Goal: Task Accomplishment & Management: Use online tool/utility

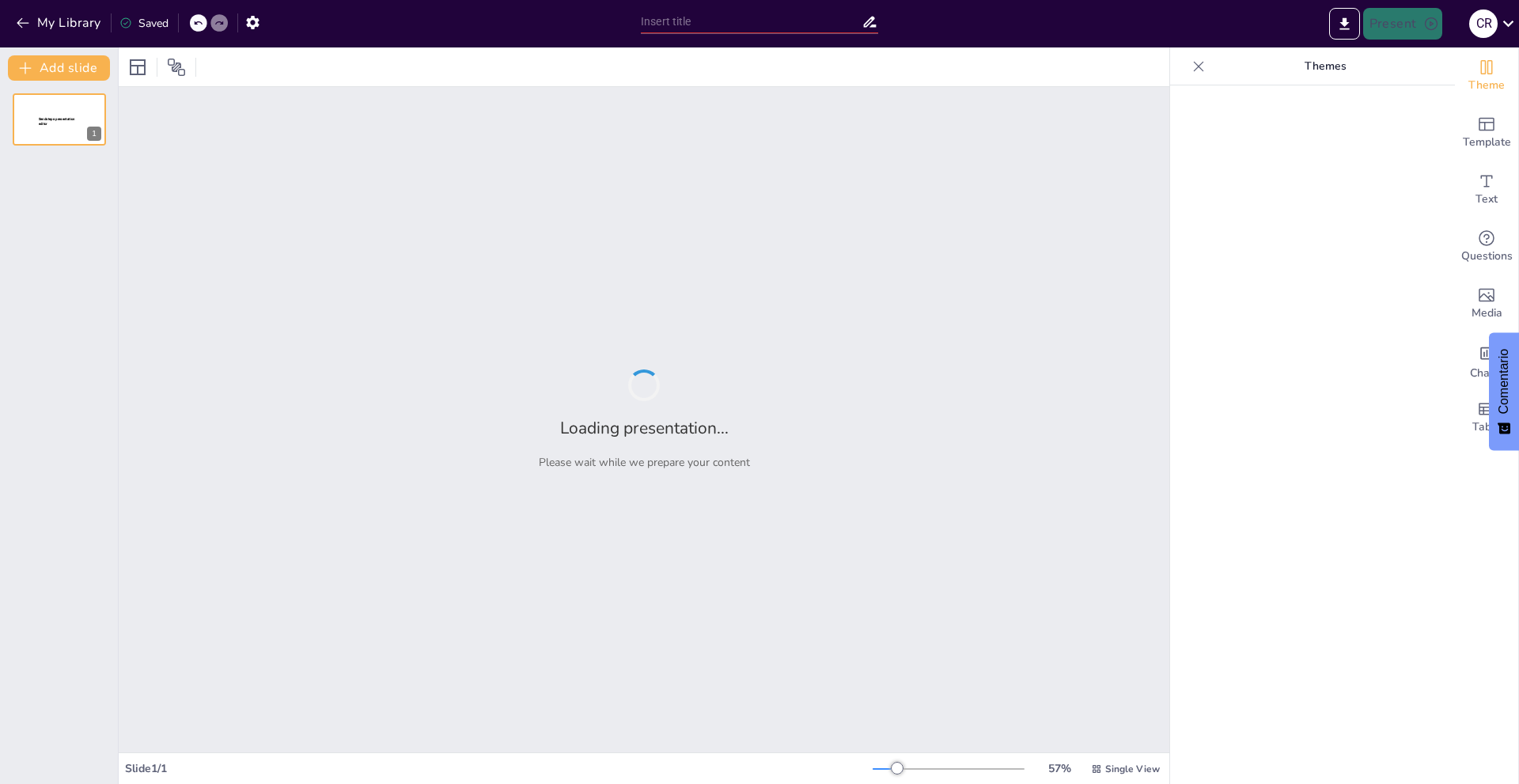
type input "Estudio de caso 11"
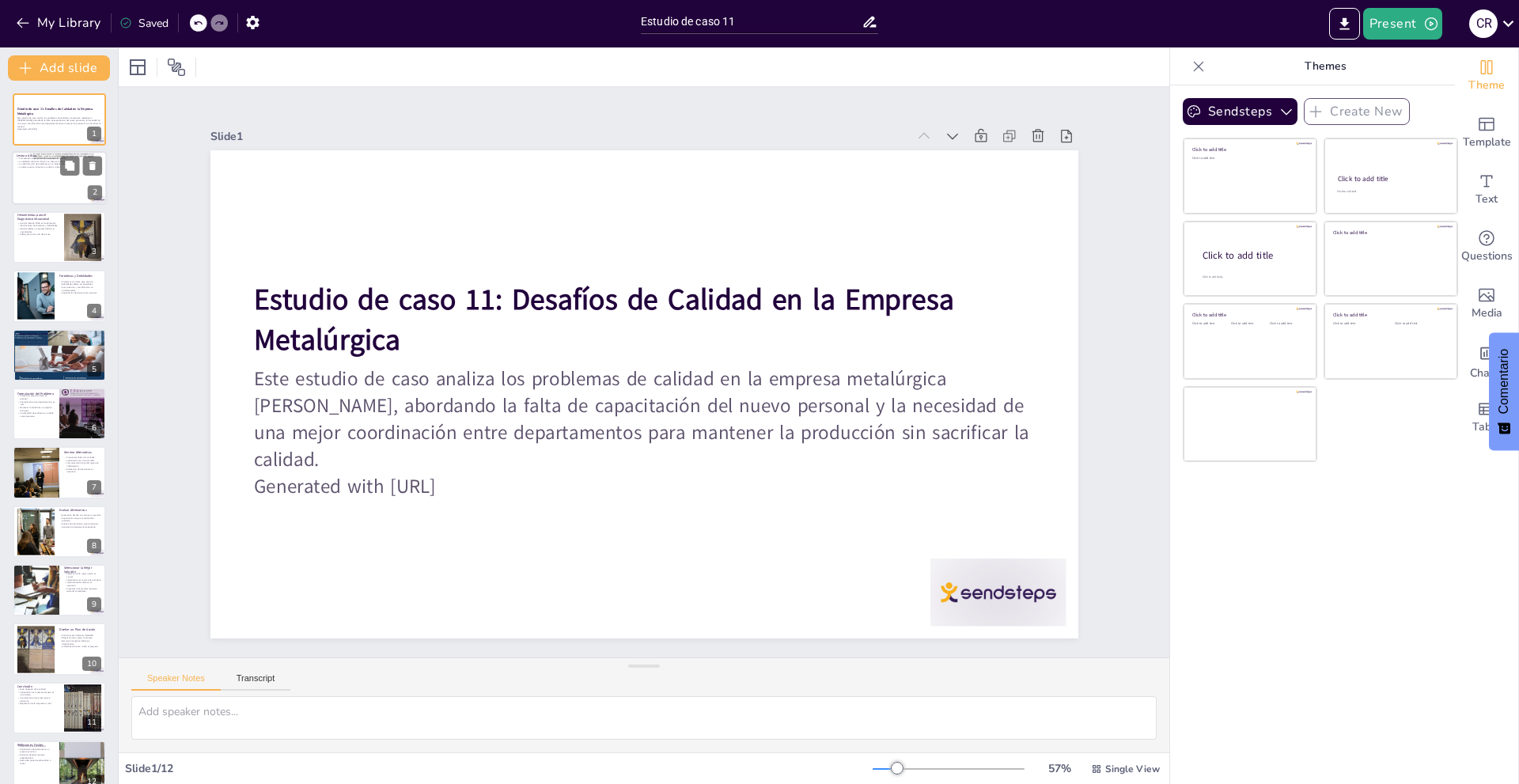
click at [85, 193] on div at bounding box center [59, 178] width 95 height 54
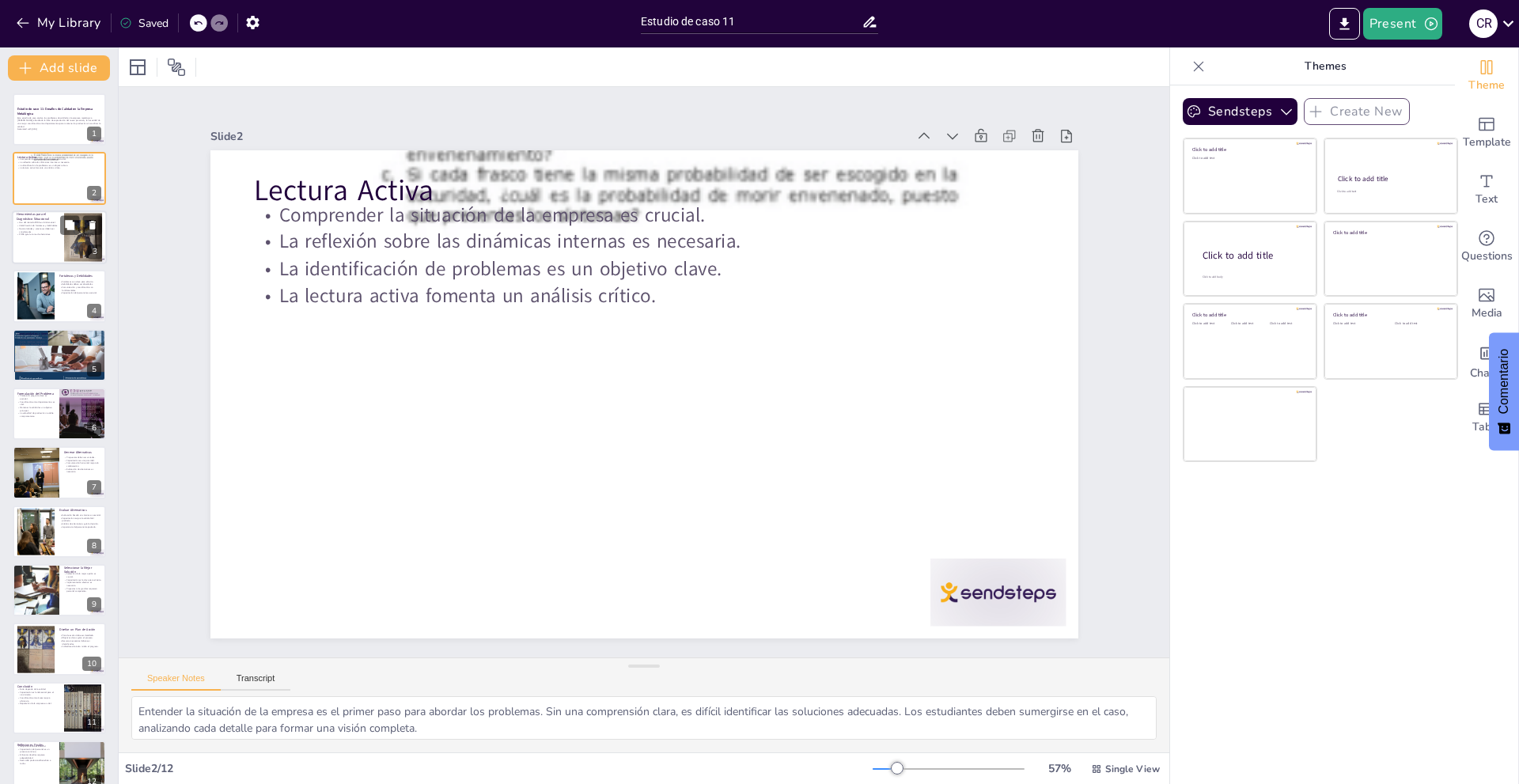
click at [65, 249] on div at bounding box center [83, 237] width 38 height 51
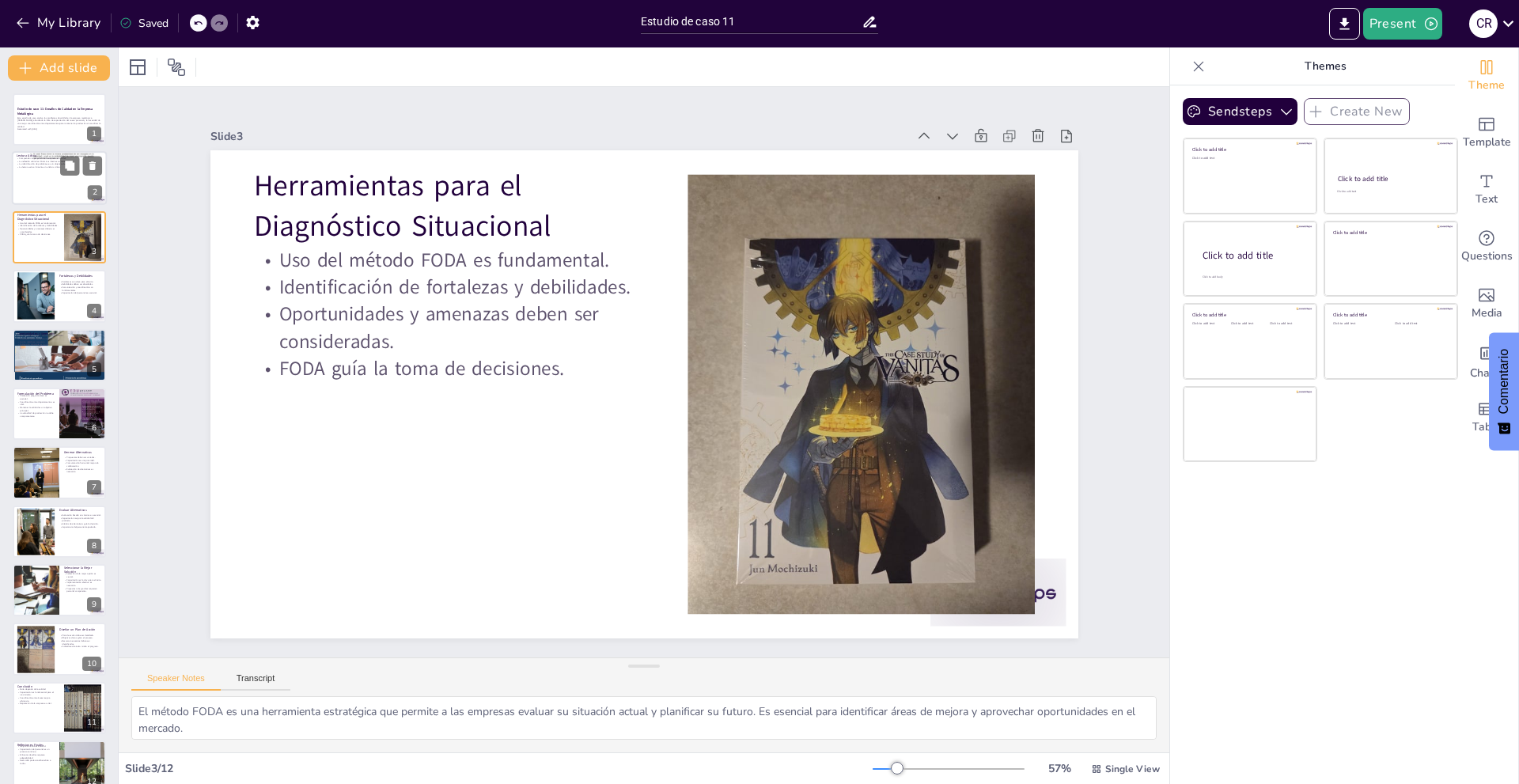
click at [46, 190] on div at bounding box center [59, 178] width 95 height 54
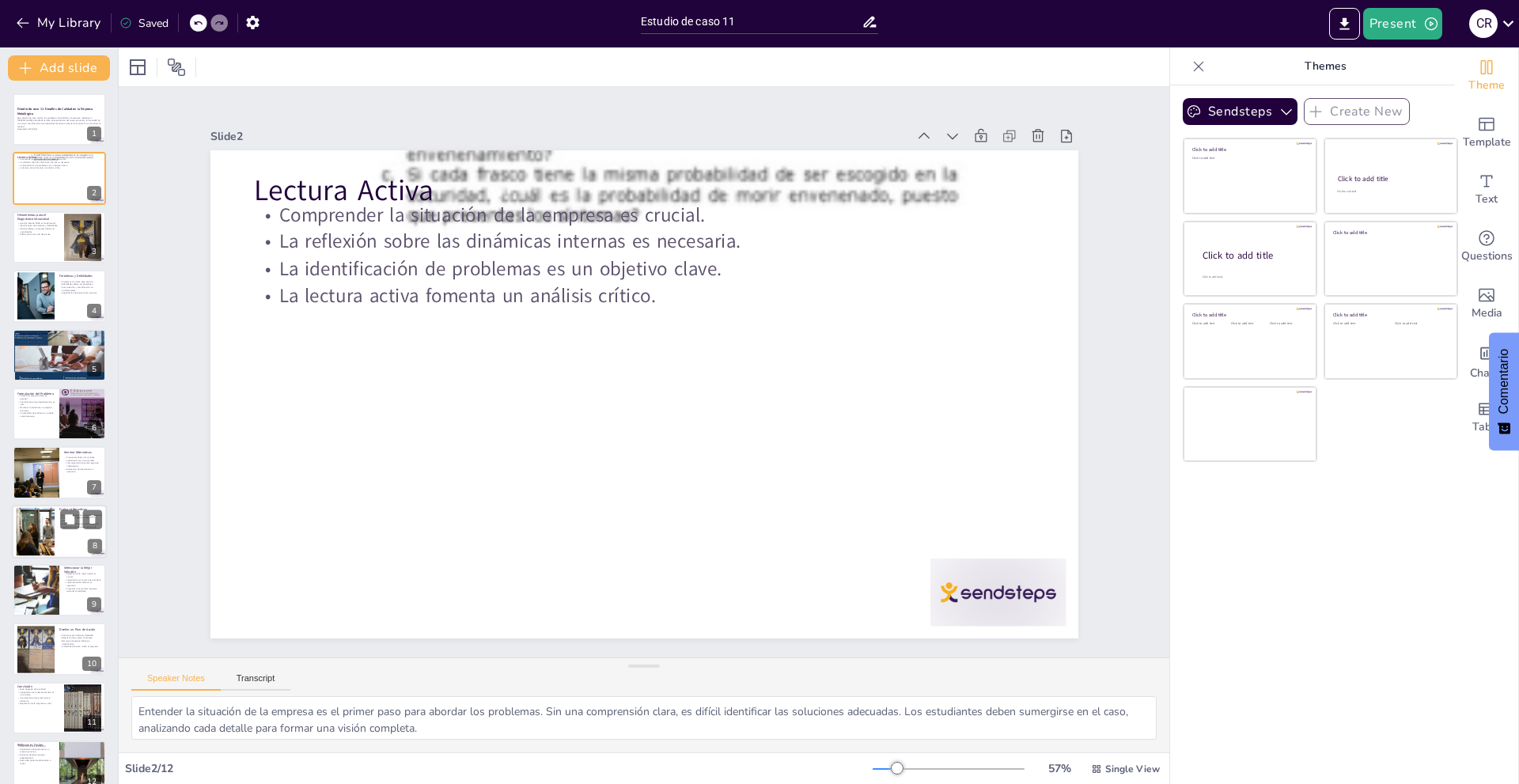
scroll to position [22, 0]
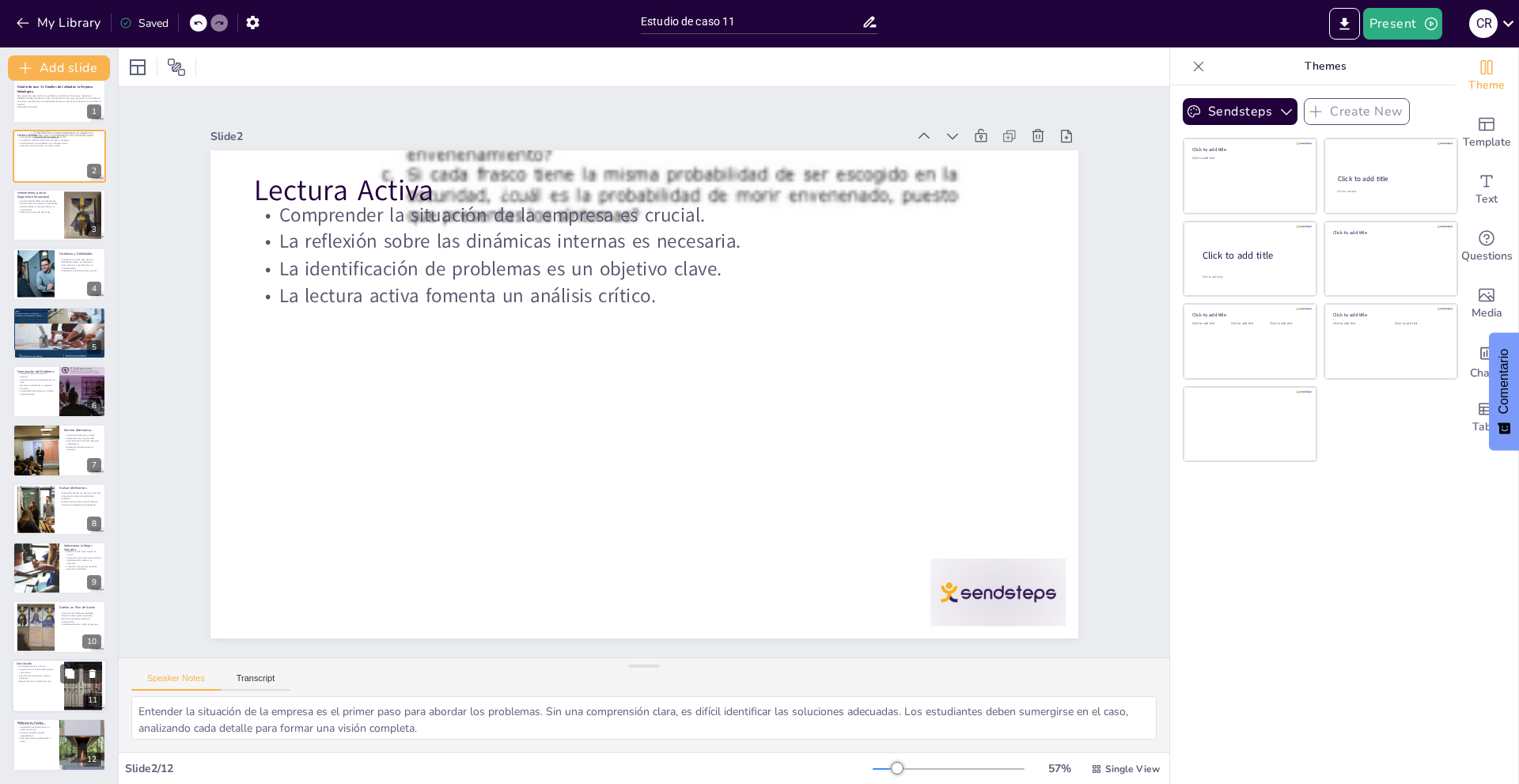
click at [63, 659] on div "Conclusión Éxito depende de la calidad. Capacitación es fundamental para el cre…" at bounding box center [59, 659] width 95 height 0
type textarea "El éxito de la empresa está intrínsecamente ligado a la calidad de sus producto…"
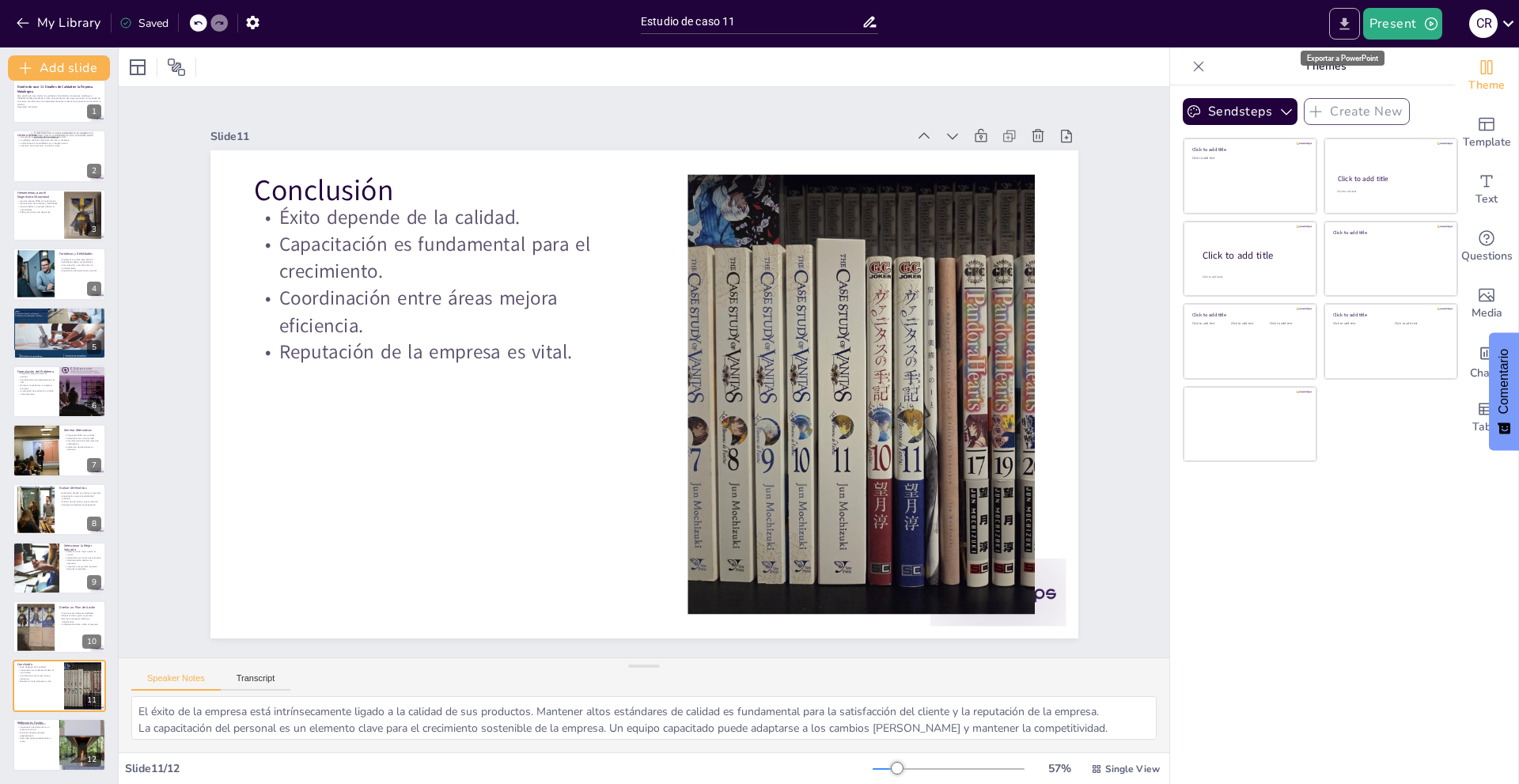
click at [1349, 19] on icon "Export to PowerPoint" at bounding box center [1344, 24] width 17 height 17
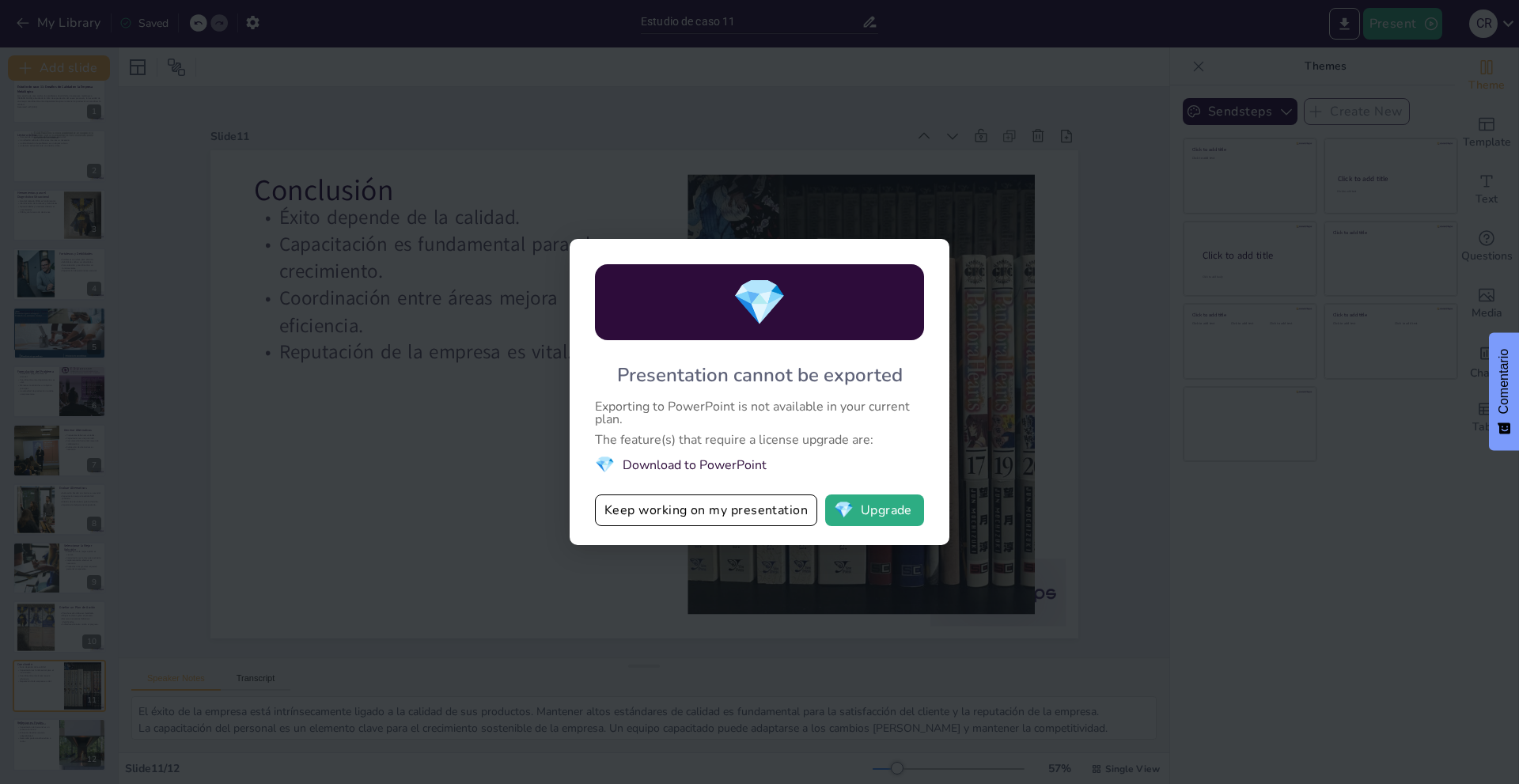
click at [486, 562] on div "💎 Presentation cannot be exported Exporting to PowerPoint is not available in y…" at bounding box center [760, 392] width 1519 height 784
click at [717, 464] on li "💎 Download to PowerPoint" at bounding box center [760, 465] width 329 height 22
click at [738, 518] on button "Keep working on my presentation" at bounding box center [706, 510] width 222 height 32
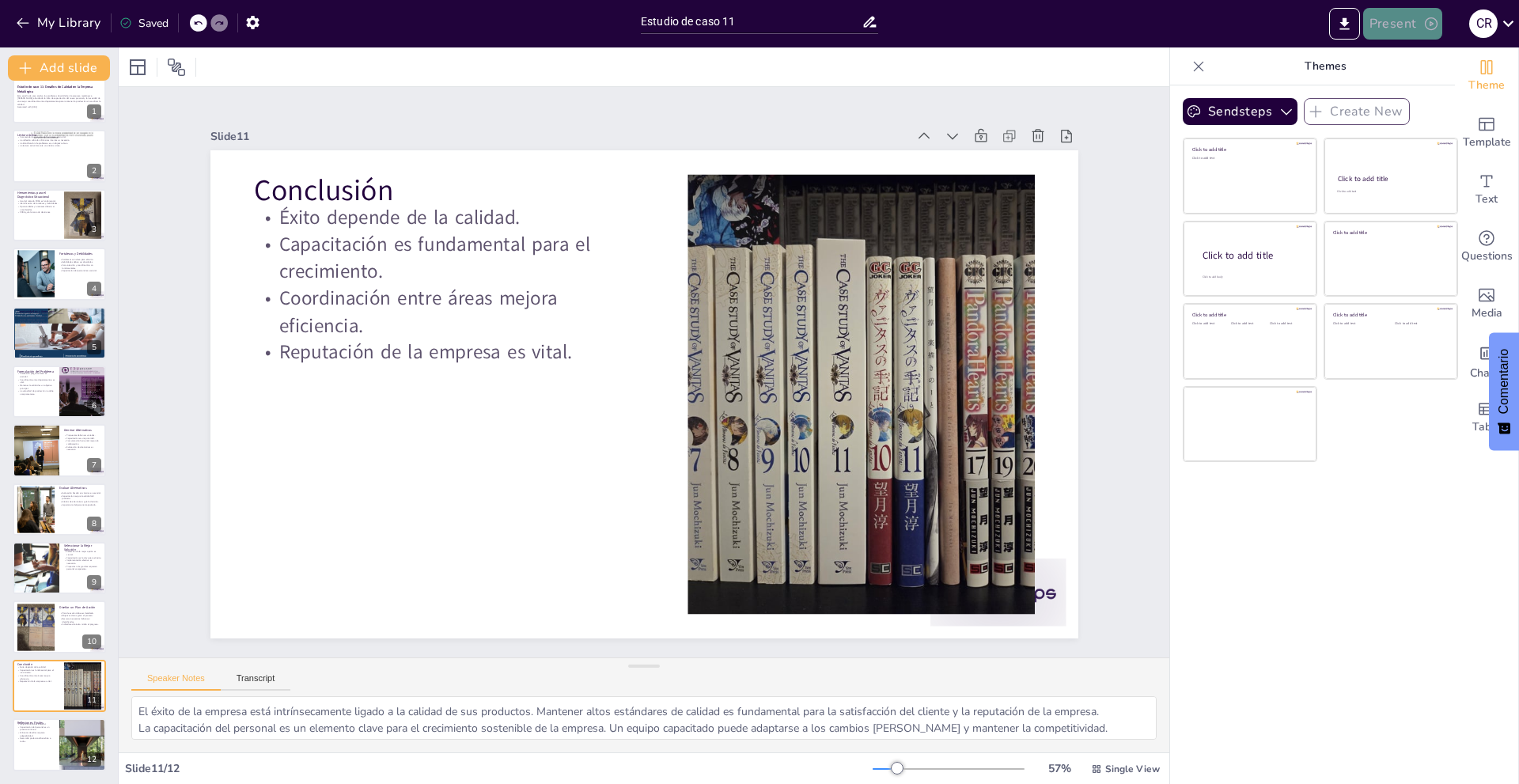
click at [1414, 34] on button "Present" at bounding box center [1403, 24] width 79 height 32
click at [1416, 28] on div at bounding box center [760, 392] width 1519 height 784
click at [254, 26] on icon "button" at bounding box center [252, 23] width 13 height 14
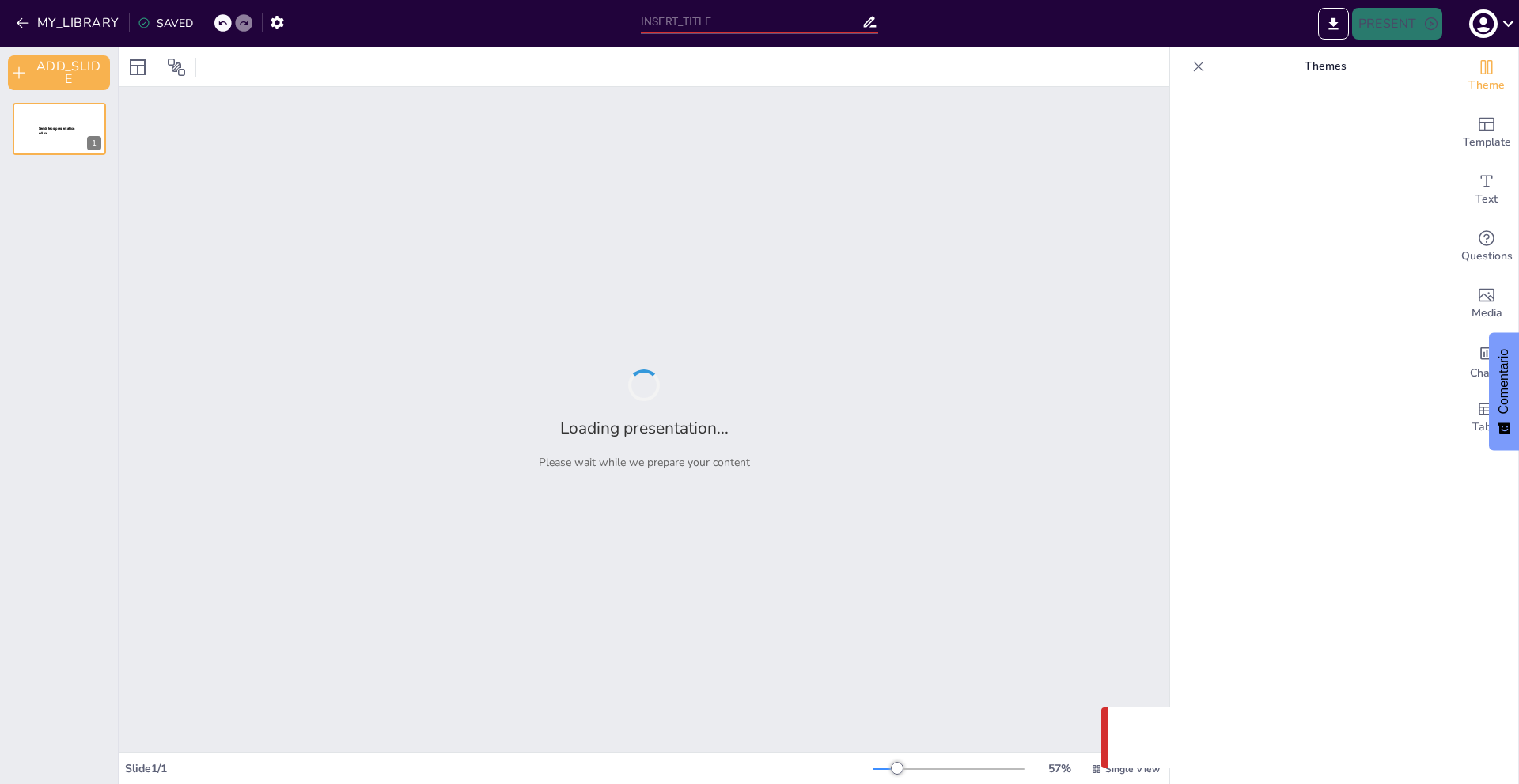
type input "Estudio de caso 11"
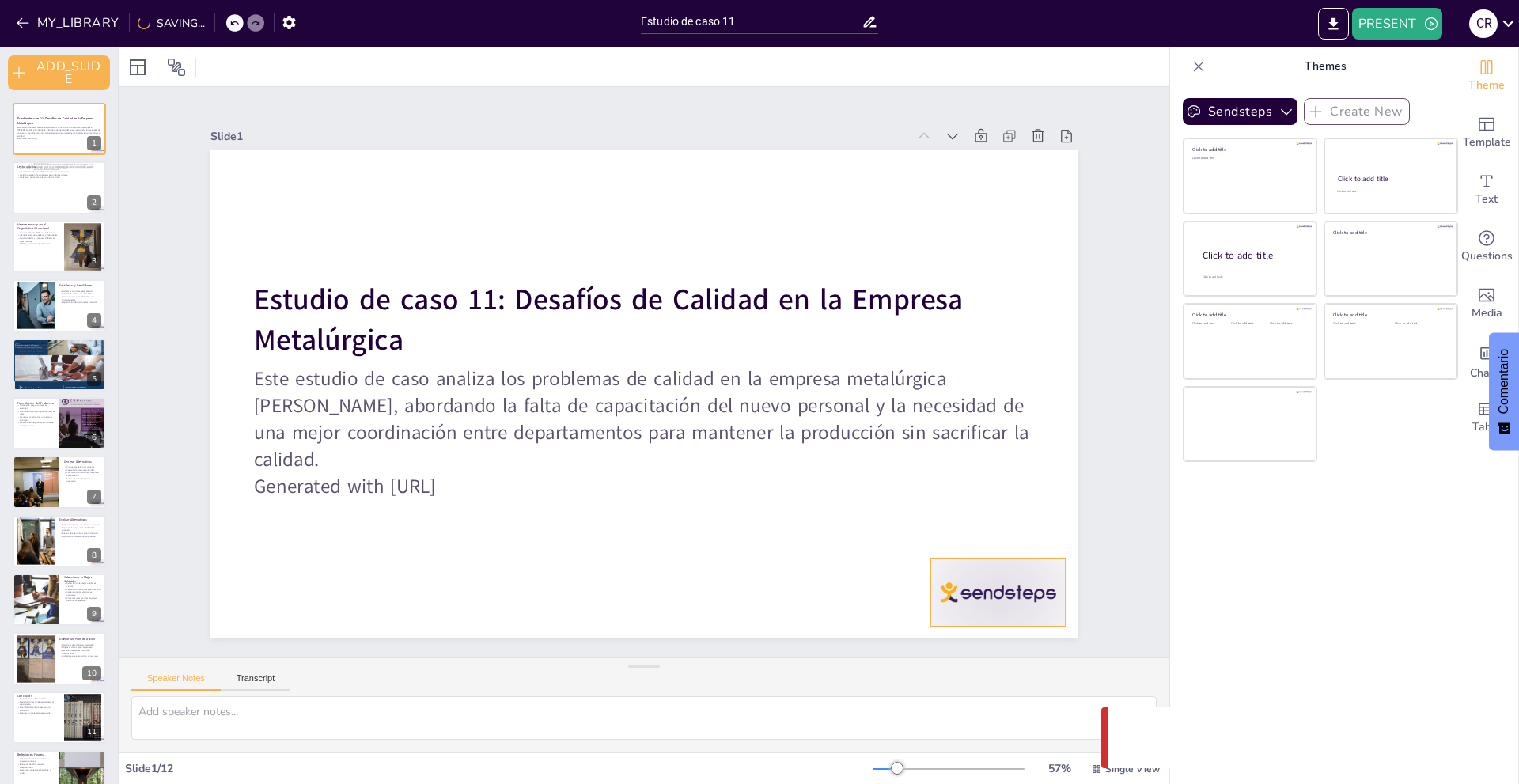
click at [378, 591] on div at bounding box center [324, 640] width 106 height 150
click at [982, 589] on div at bounding box center [997, 592] width 135 height 68
click at [981, 589] on icon at bounding box center [970, 600] width 22 height 22
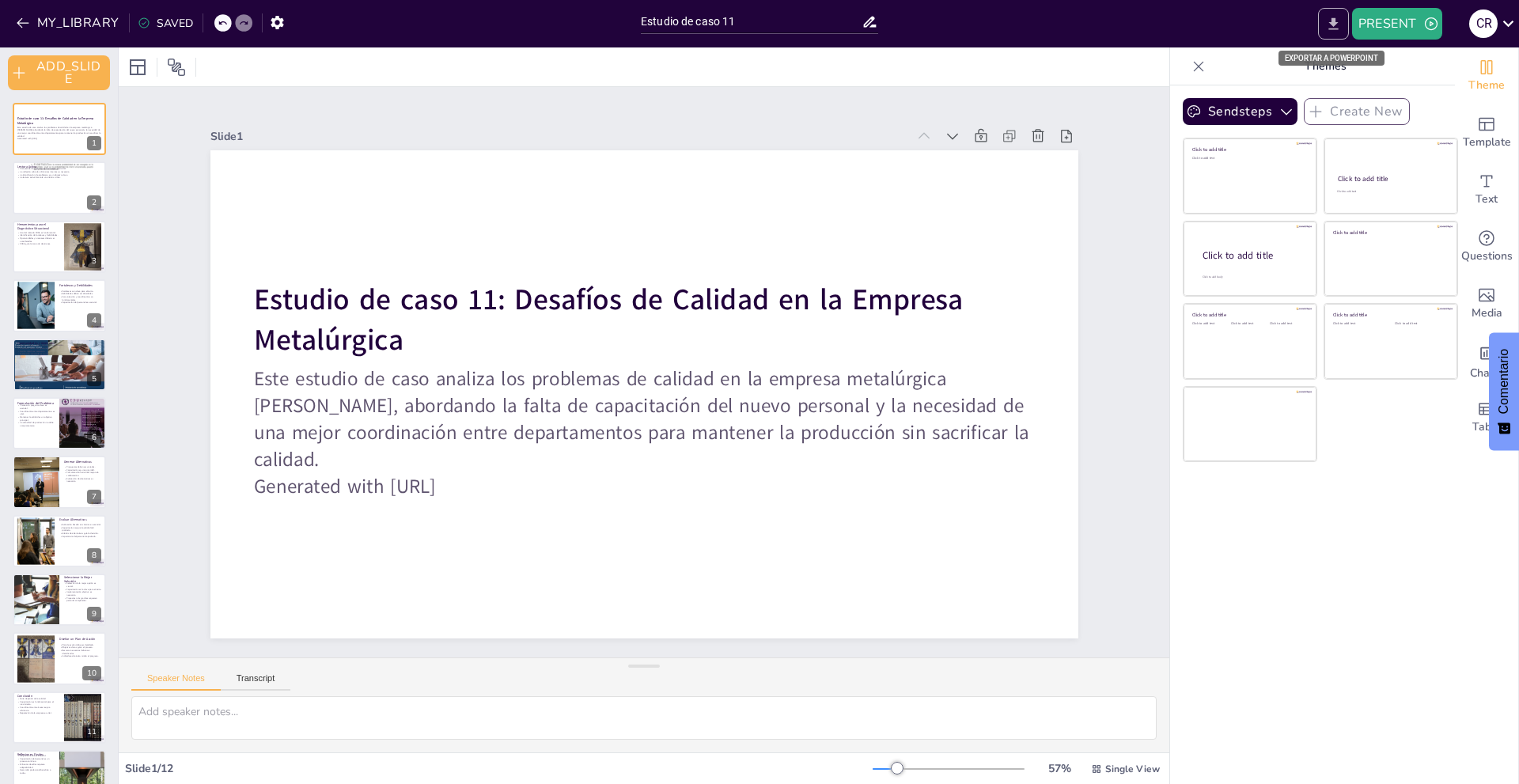
click at [1337, 31] on icon "EXPORT_TO_POWERPOINT" at bounding box center [1334, 24] width 17 height 17
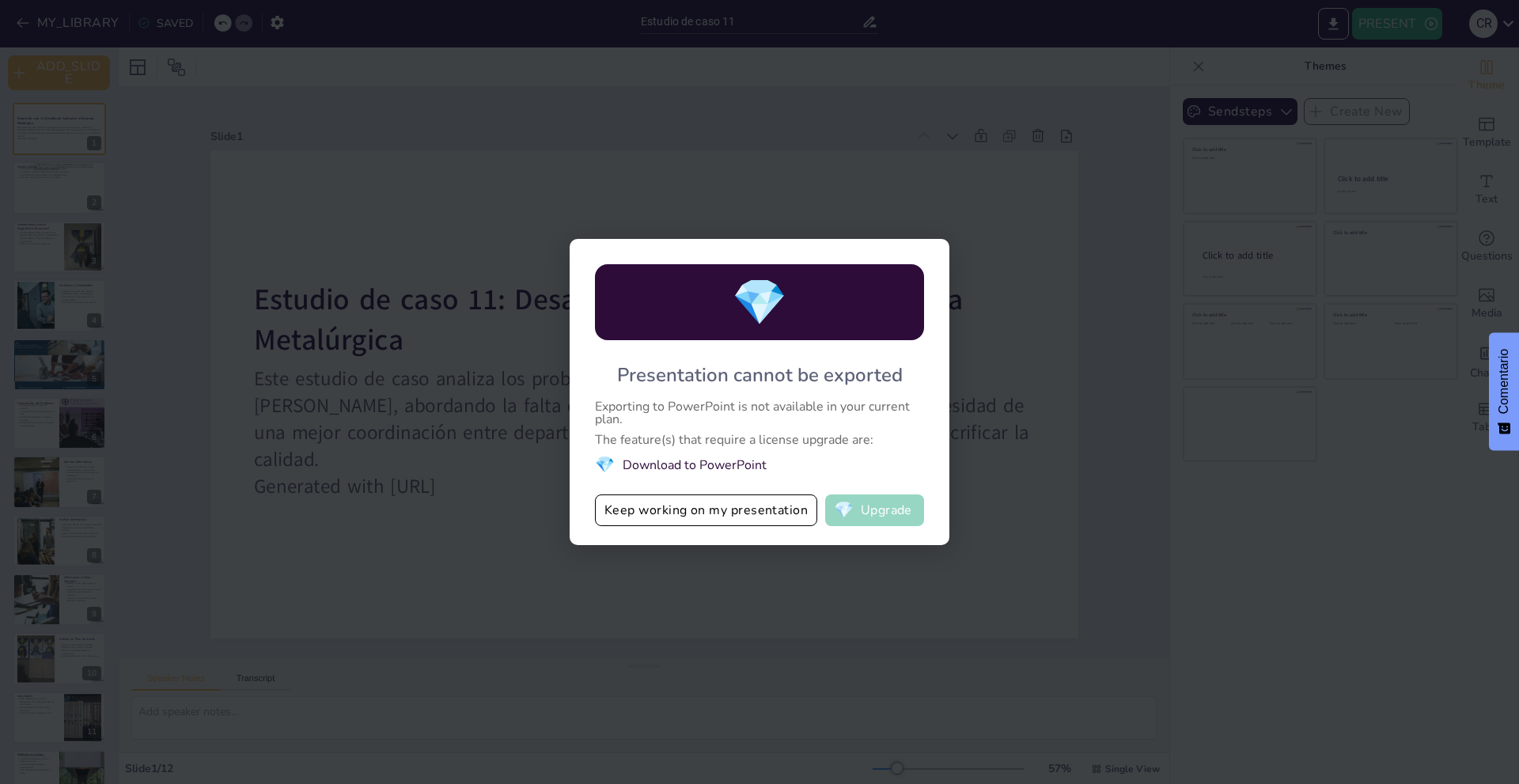
click at [871, 519] on button "💎 Upgrade" at bounding box center [875, 510] width 99 height 32
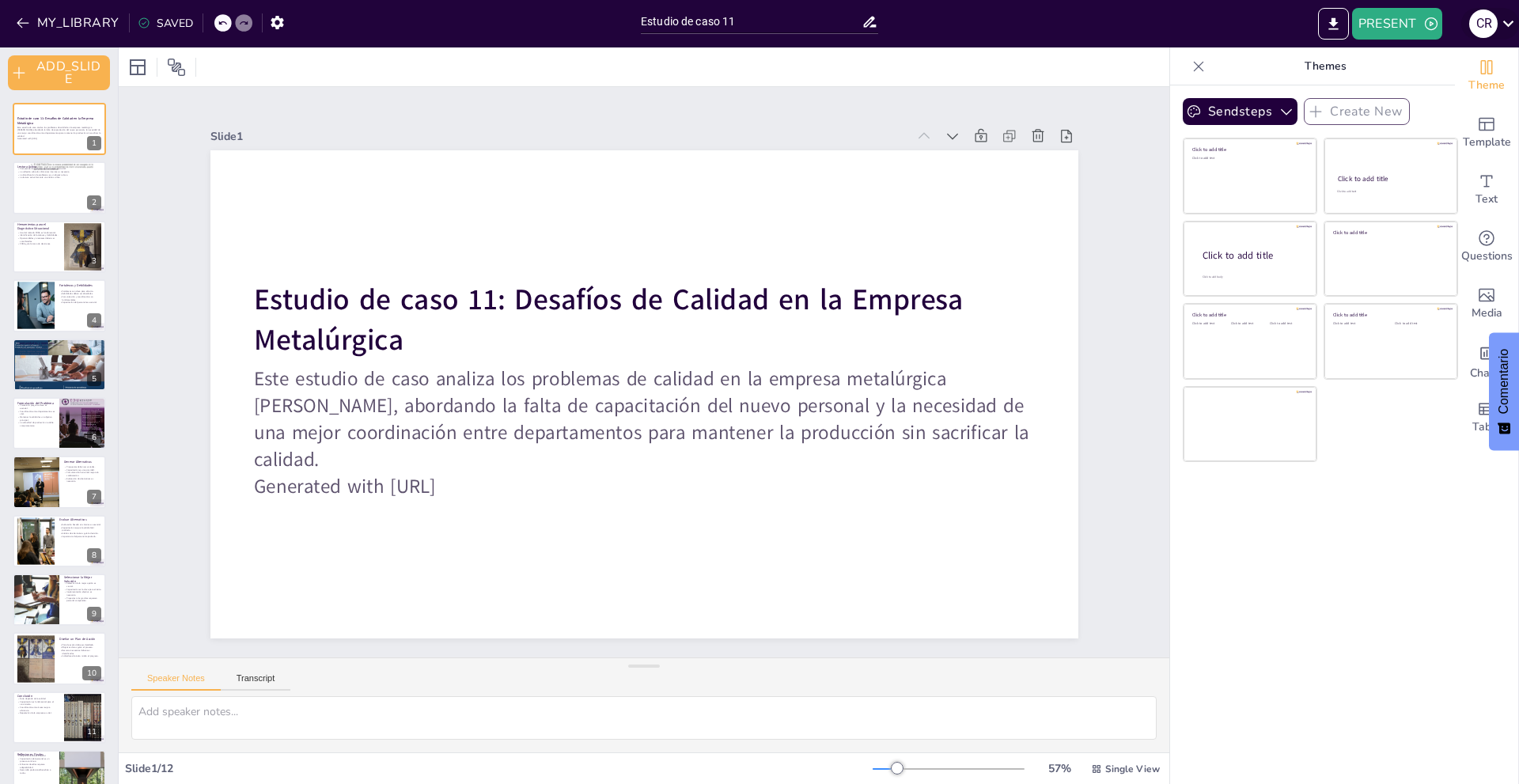
click at [1506, 36] on div "C R" at bounding box center [1490, 24] width 58 height 32
click at [1311, 549] on div at bounding box center [760, 392] width 1519 height 784
click at [1137, 241] on div "Slide 1 Estudio de caso 11: Desafíos de Calidad en la Empresa Metalúrgica Este …" at bounding box center [644, 372] width 1105 height 677
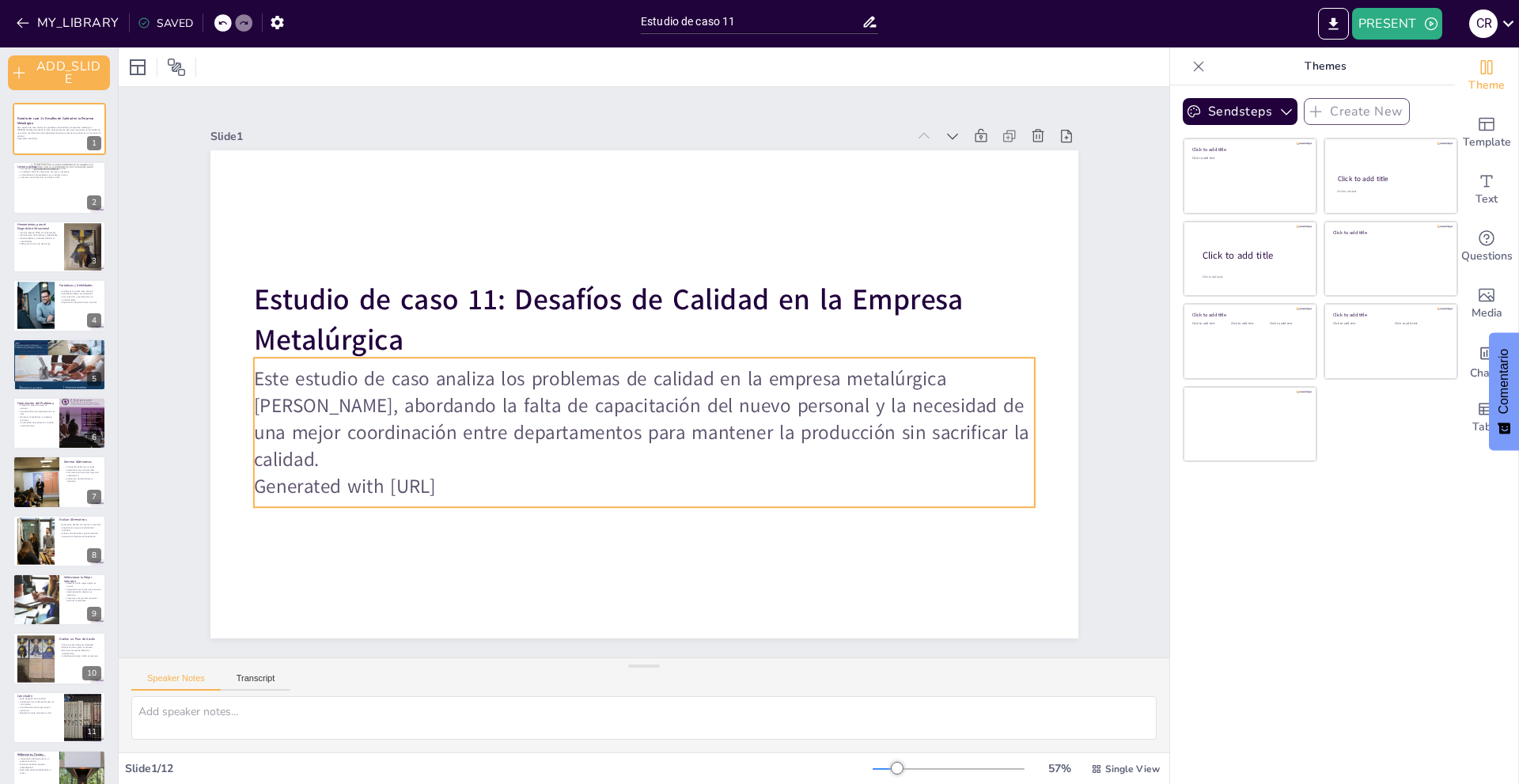
click at [466, 487] on p "Generated with [URL]" at bounding box center [643, 486] width 781 height 27
click at [467, 485] on p "Generated with [URL]" at bounding box center [621, 484] width 769 height 188
click at [506, 486] on p "Generated with [URL]" at bounding box center [534, 406] width 267 height 750
click at [448, 476] on p "Generated with [URL]" at bounding box center [577, 465] width 648 height 481
click at [448, 476] on p "Generated with [URL]" at bounding box center [608, 480] width 751 height 267
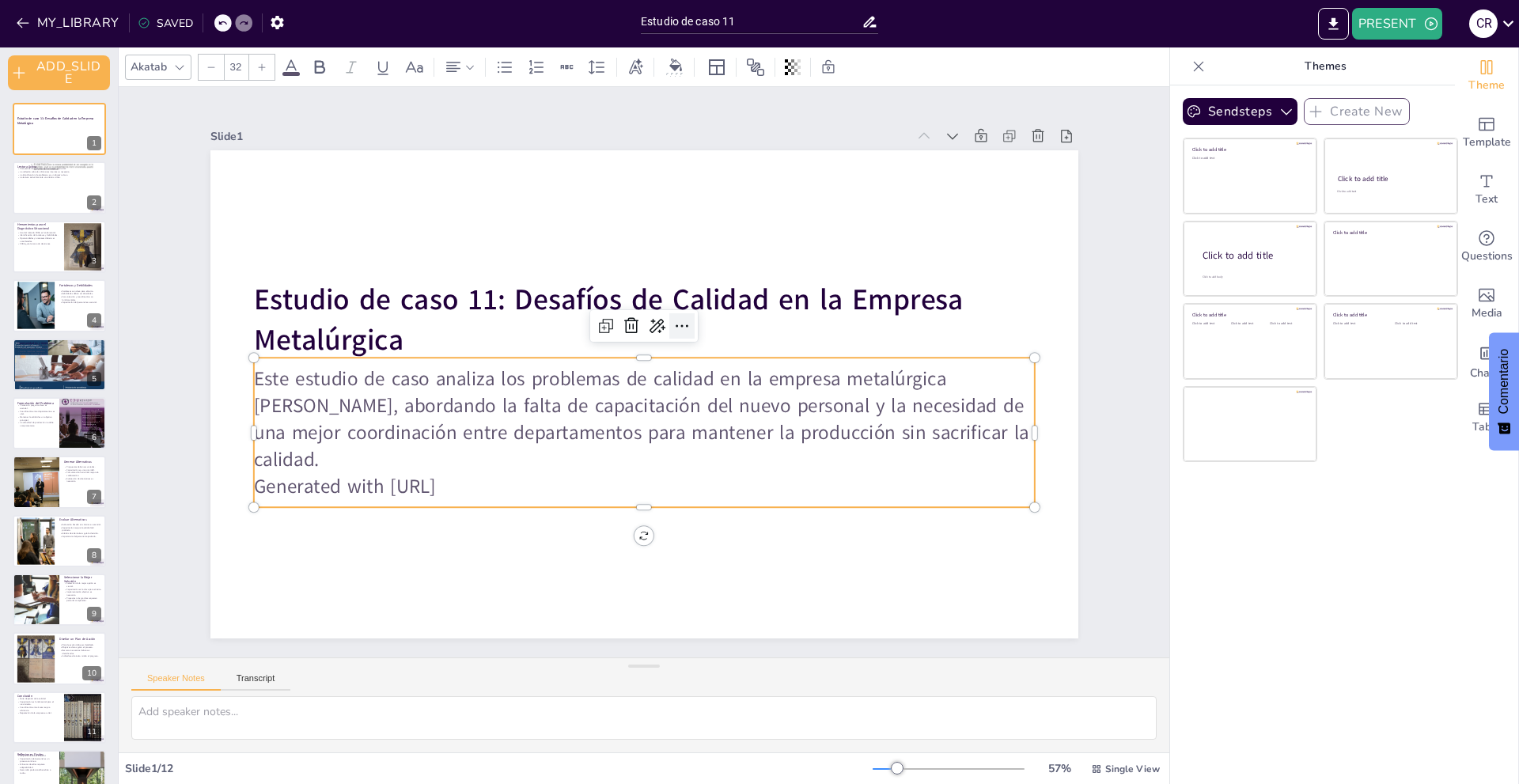
click at [672, 327] on icon at bounding box center [681, 325] width 19 height 19
click at [590, 495] on p "Generated with [URL]" at bounding box center [568, 457] width 599 height 542
click at [37, 178] on div at bounding box center [59, 188] width 95 height 54
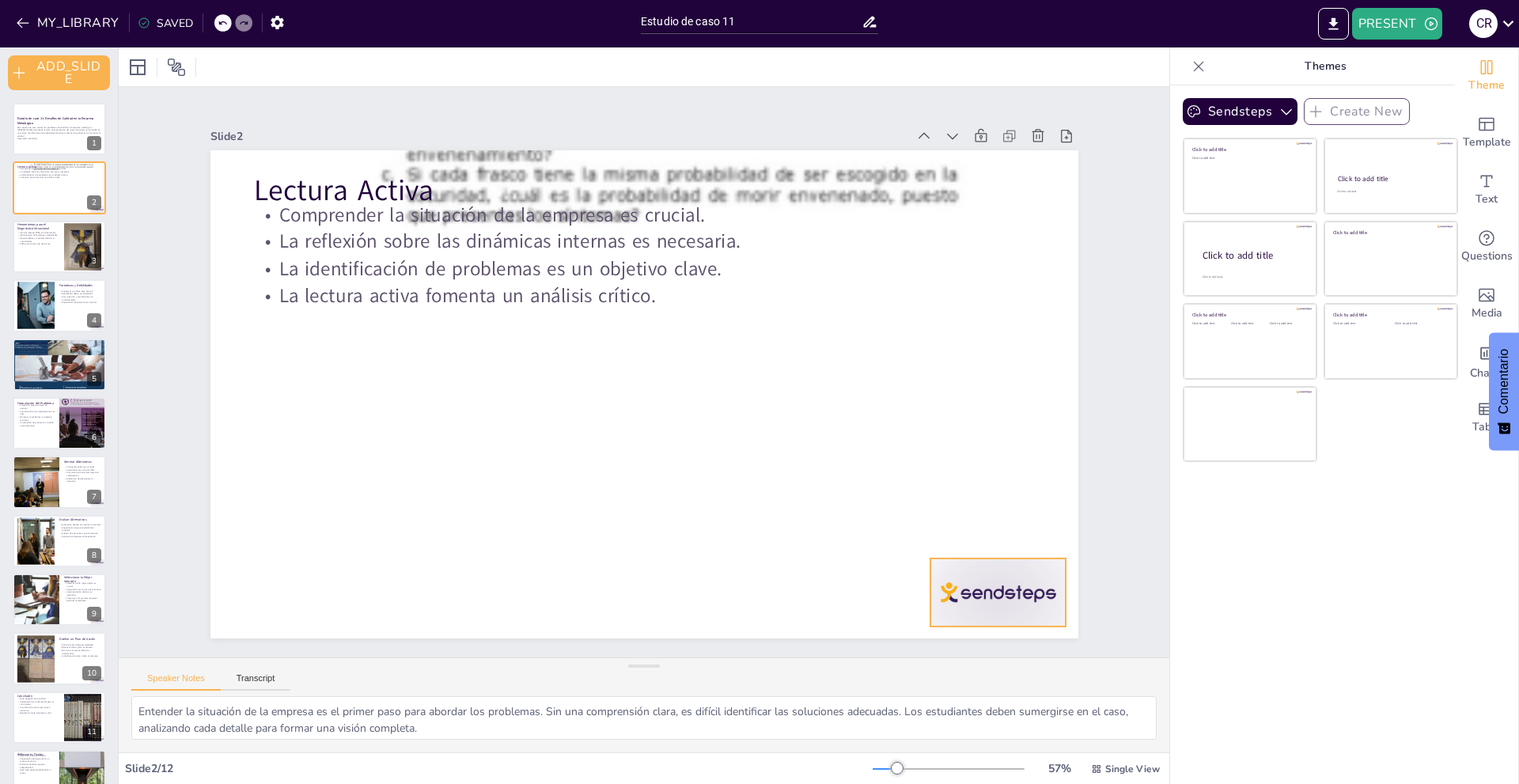
click at [1016, 587] on div at bounding box center [973, 627] width 142 height 81
click at [1000, 555] on icon at bounding box center [993, 563] width 16 height 17
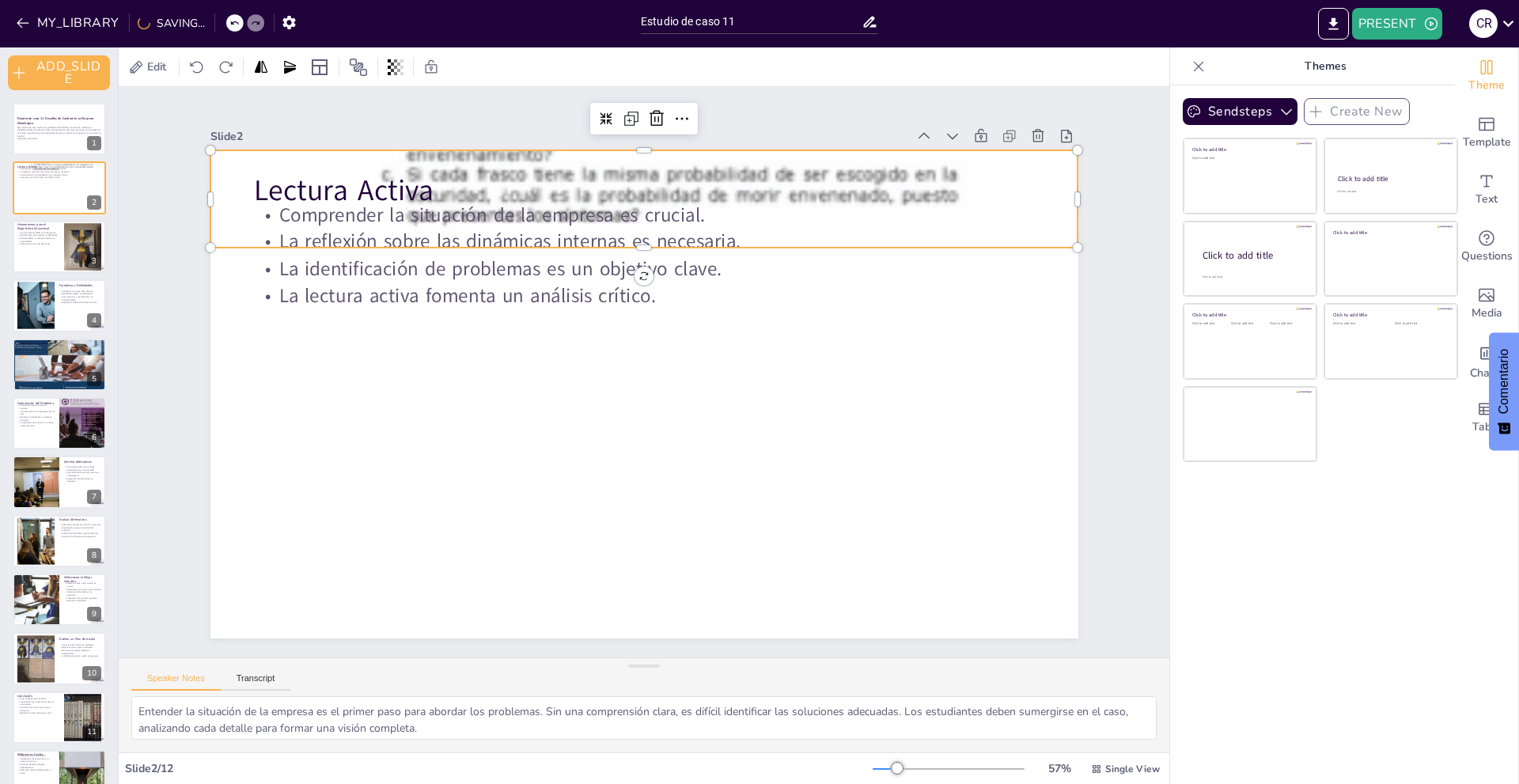
click at [593, 151] on div at bounding box center [643, 198] width 868 height 1153
click at [51, 259] on div at bounding box center [59, 247] width 95 height 54
type textarea "El método FODA es una herramienta estratégica que permite a las empresas evalua…"
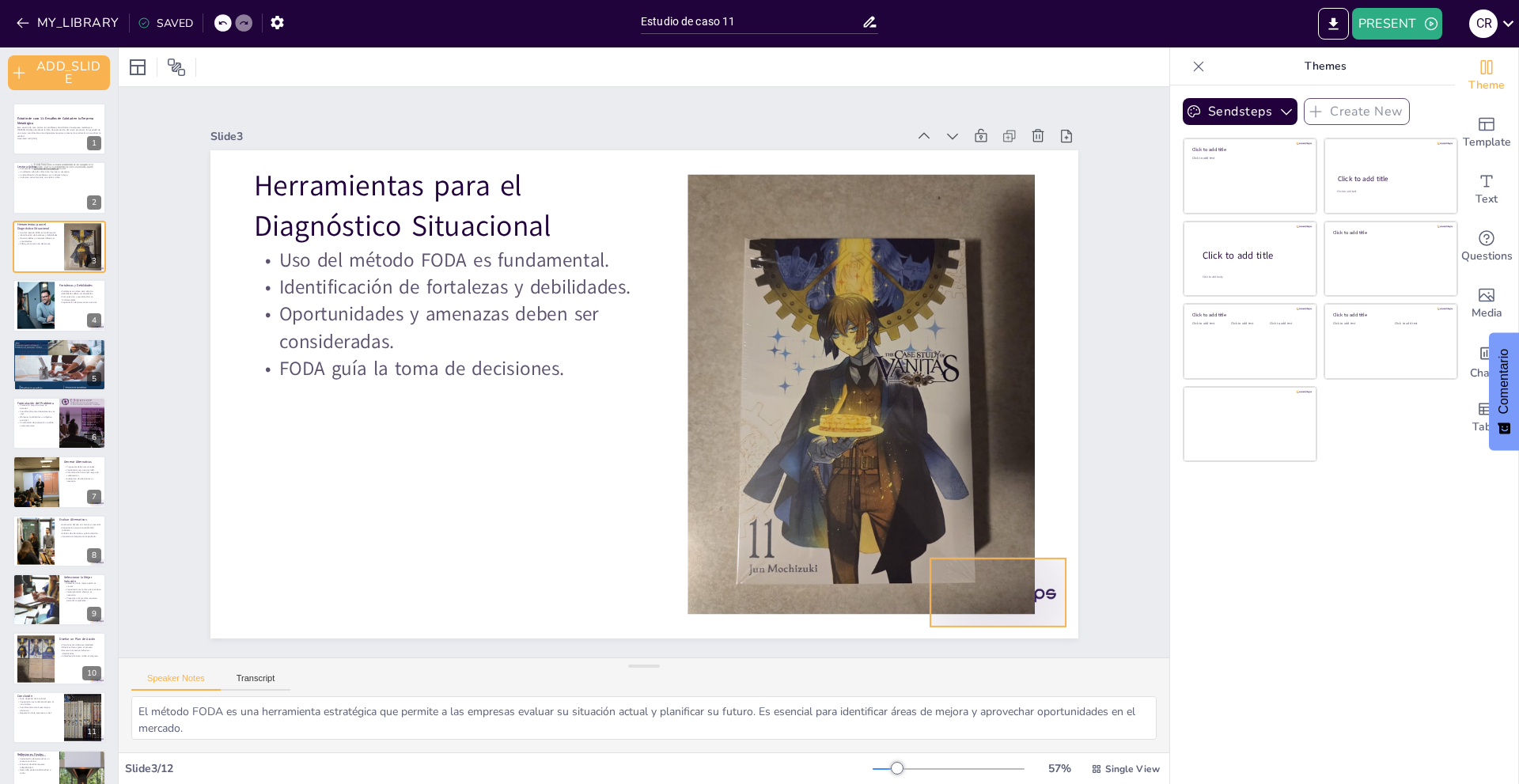
click at [987, 637] on div at bounding box center [911, 691] width 150 height 107
click at [1002, 554] on icon at bounding box center [992, 564] width 21 height 21
